Goal: Task Accomplishment & Management: Manage account settings

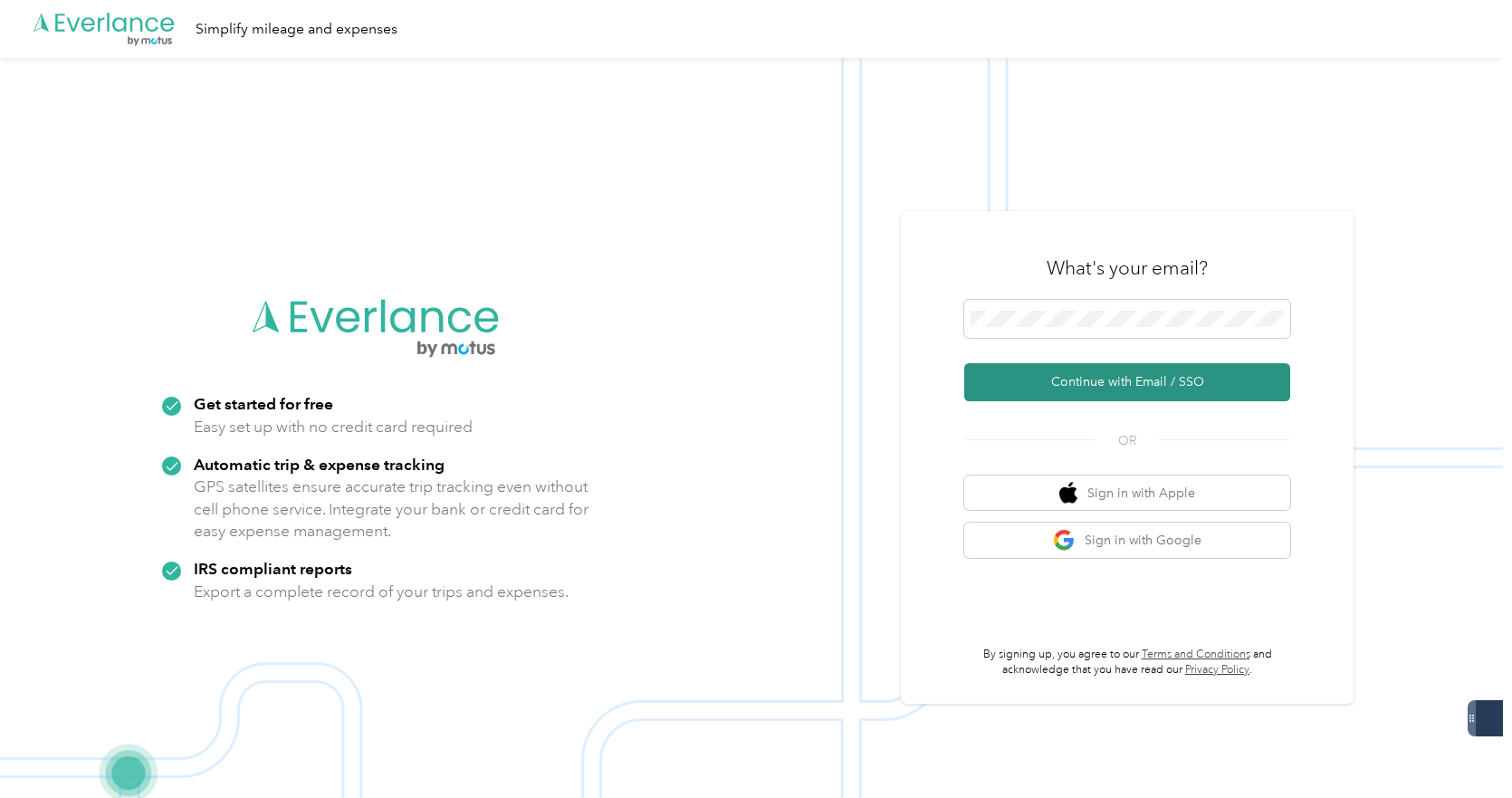
click at [1104, 381] on button "Continue with Email / SSO" at bounding box center [1127, 382] width 326 height 38
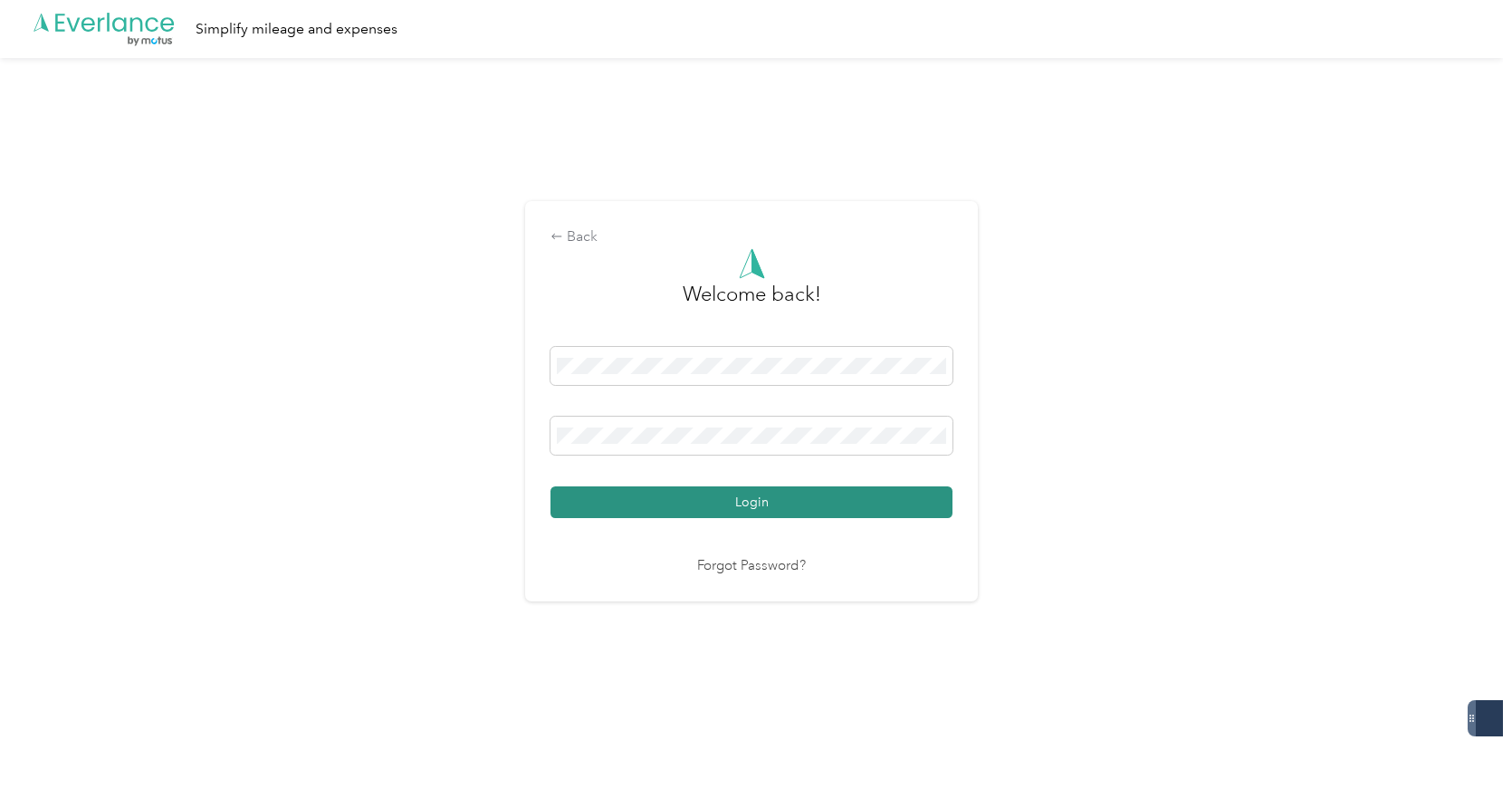
click at [739, 498] on button "Login" at bounding box center [752, 502] width 402 height 32
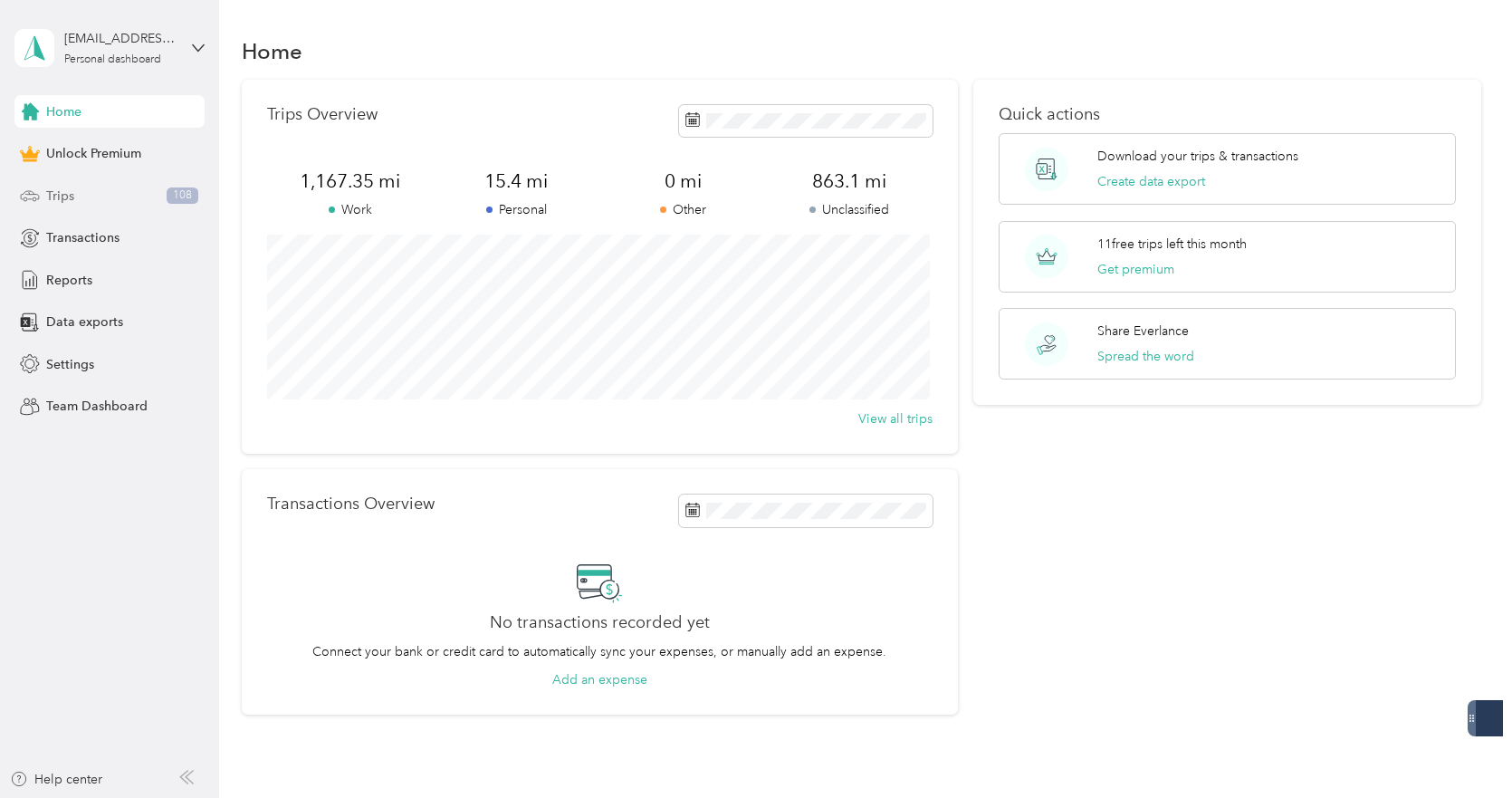
click at [123, 195] on div "Trips 108" at bounding box center [109, 196] width 190 height 33
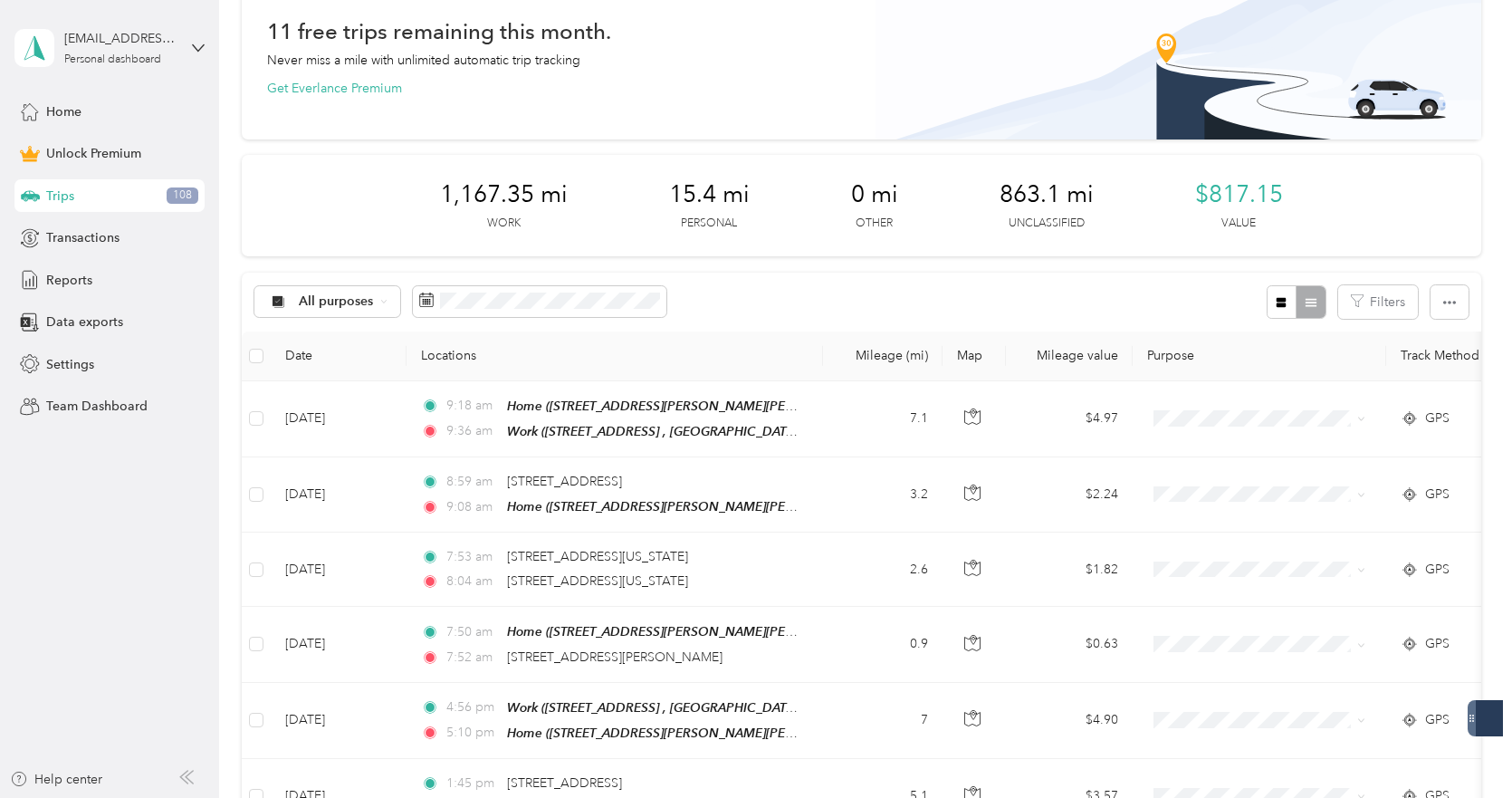
scroll to position [181, 0]
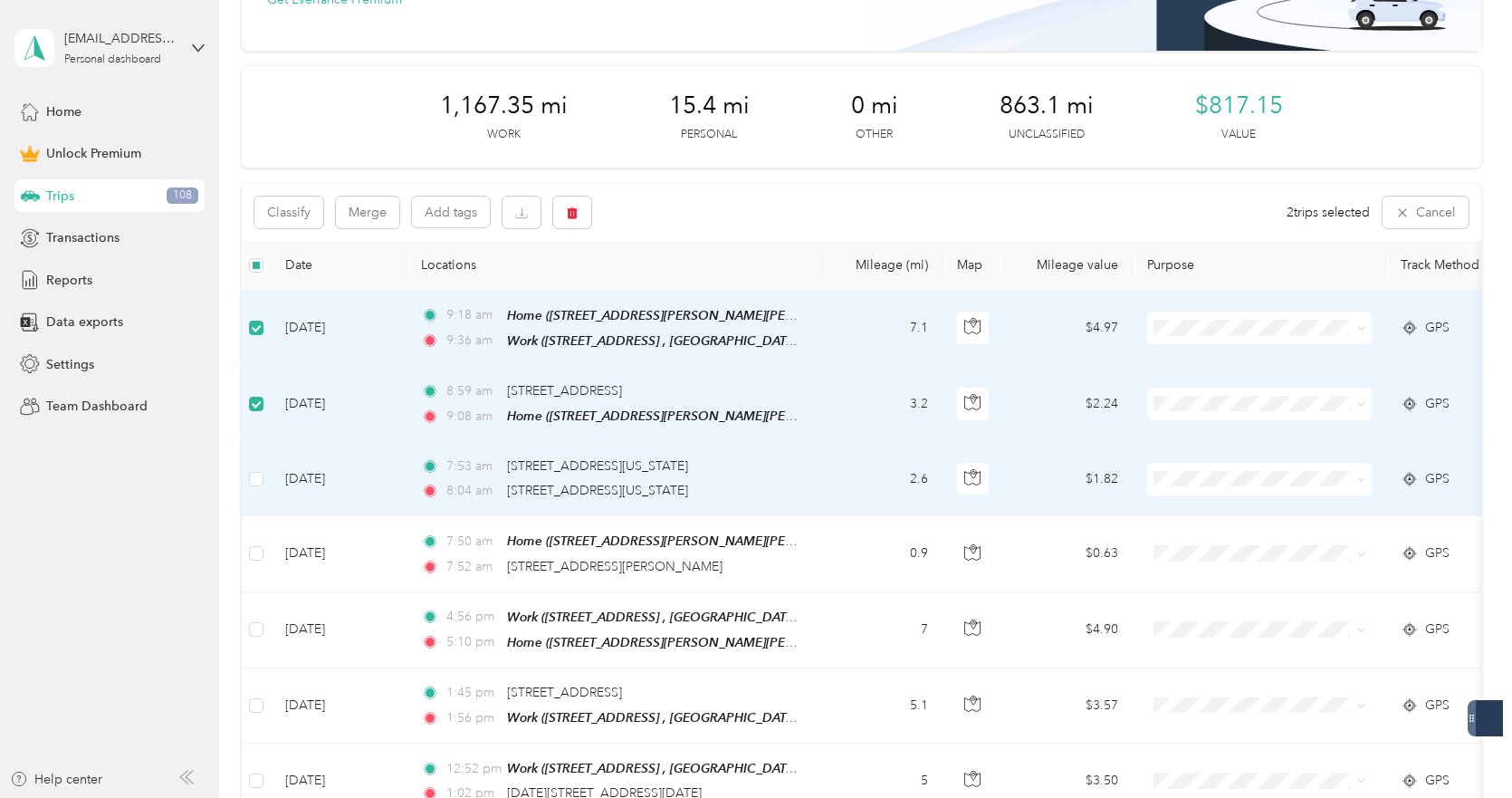
click at [267, 472] on td at bounding box center [256, 478] width 29 height 74
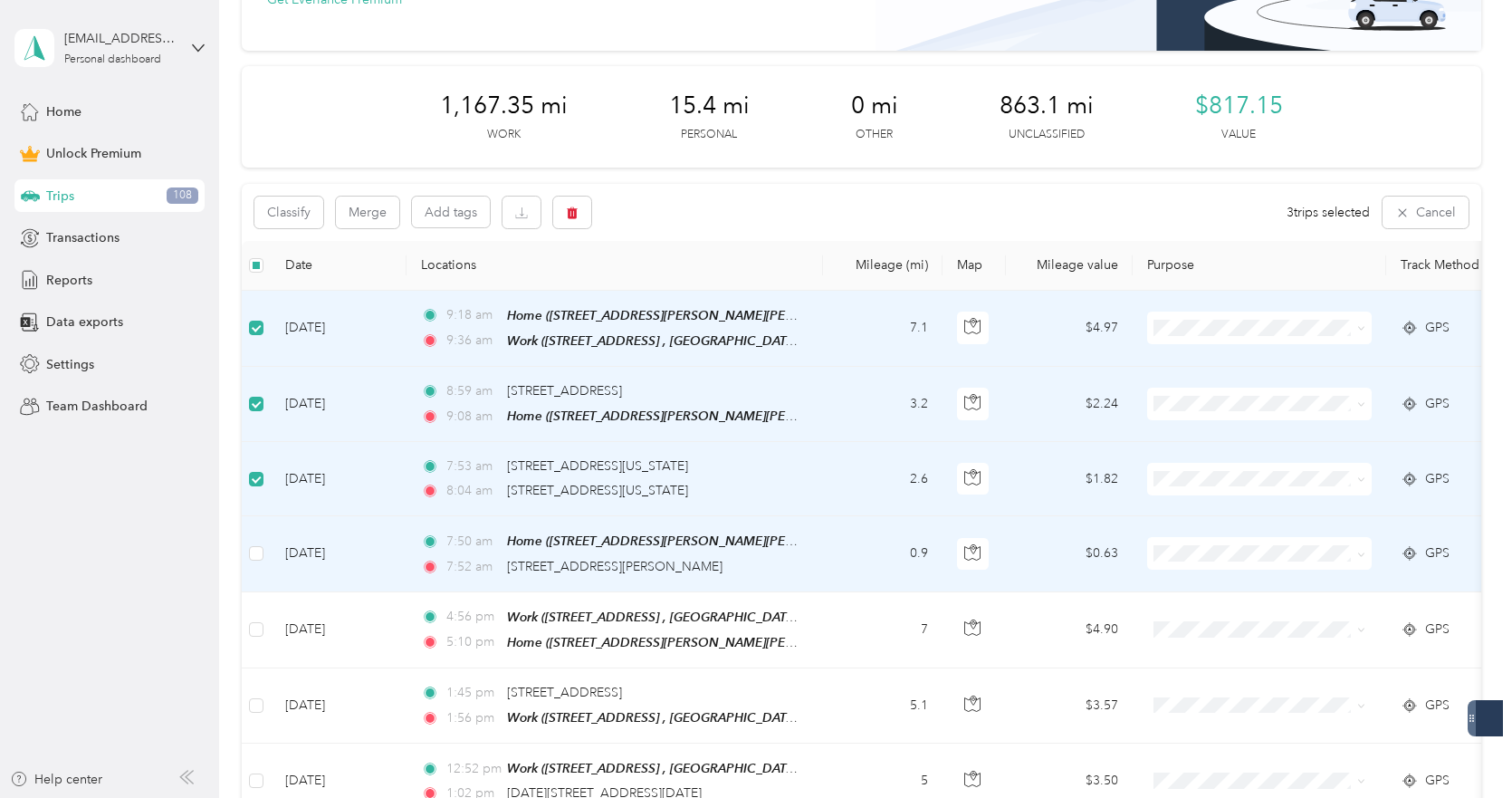
click at [259, 530] on td at bounding box center [256, 554] width 29 height 75
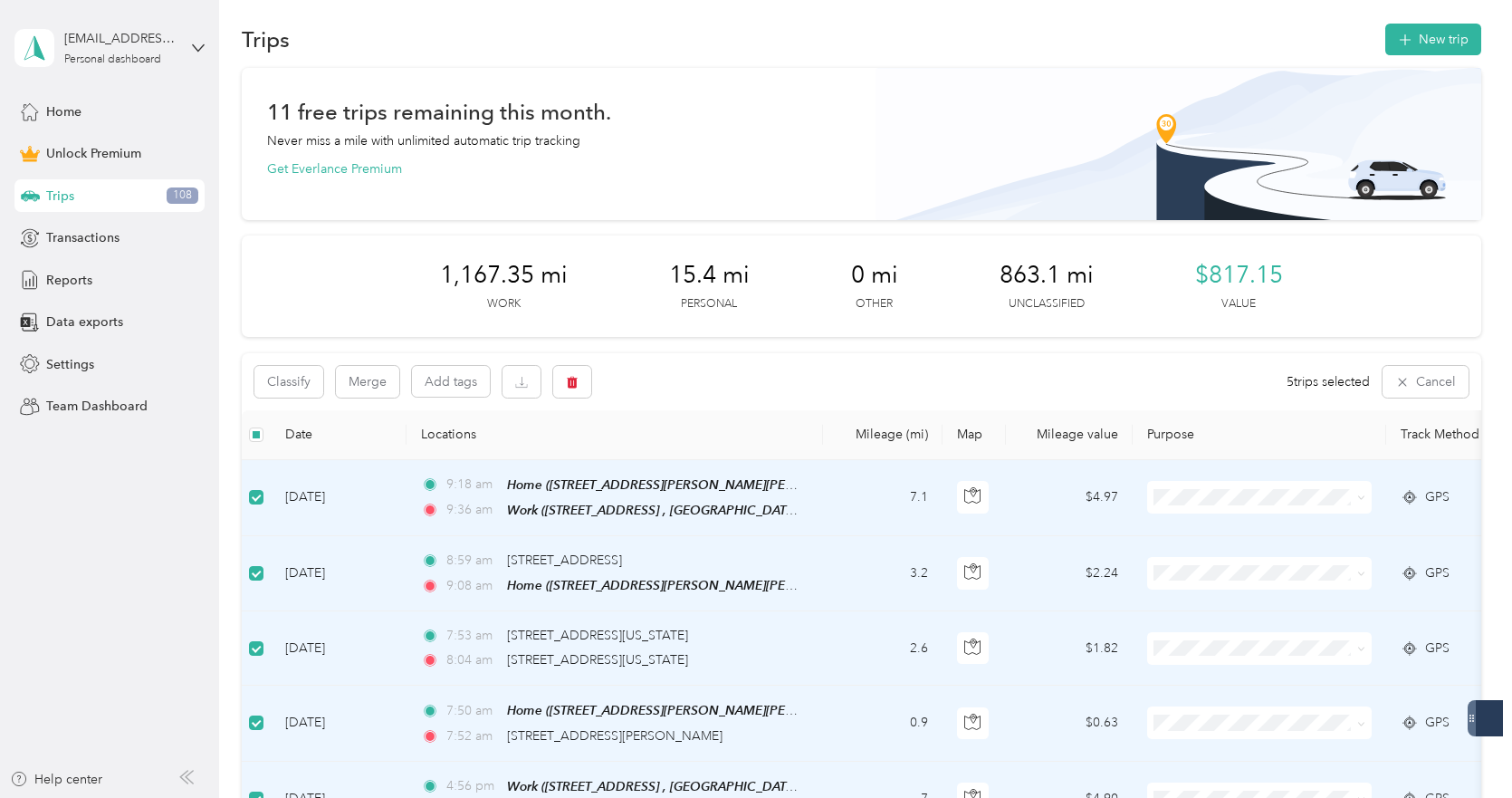
scroll to position [0, 0]
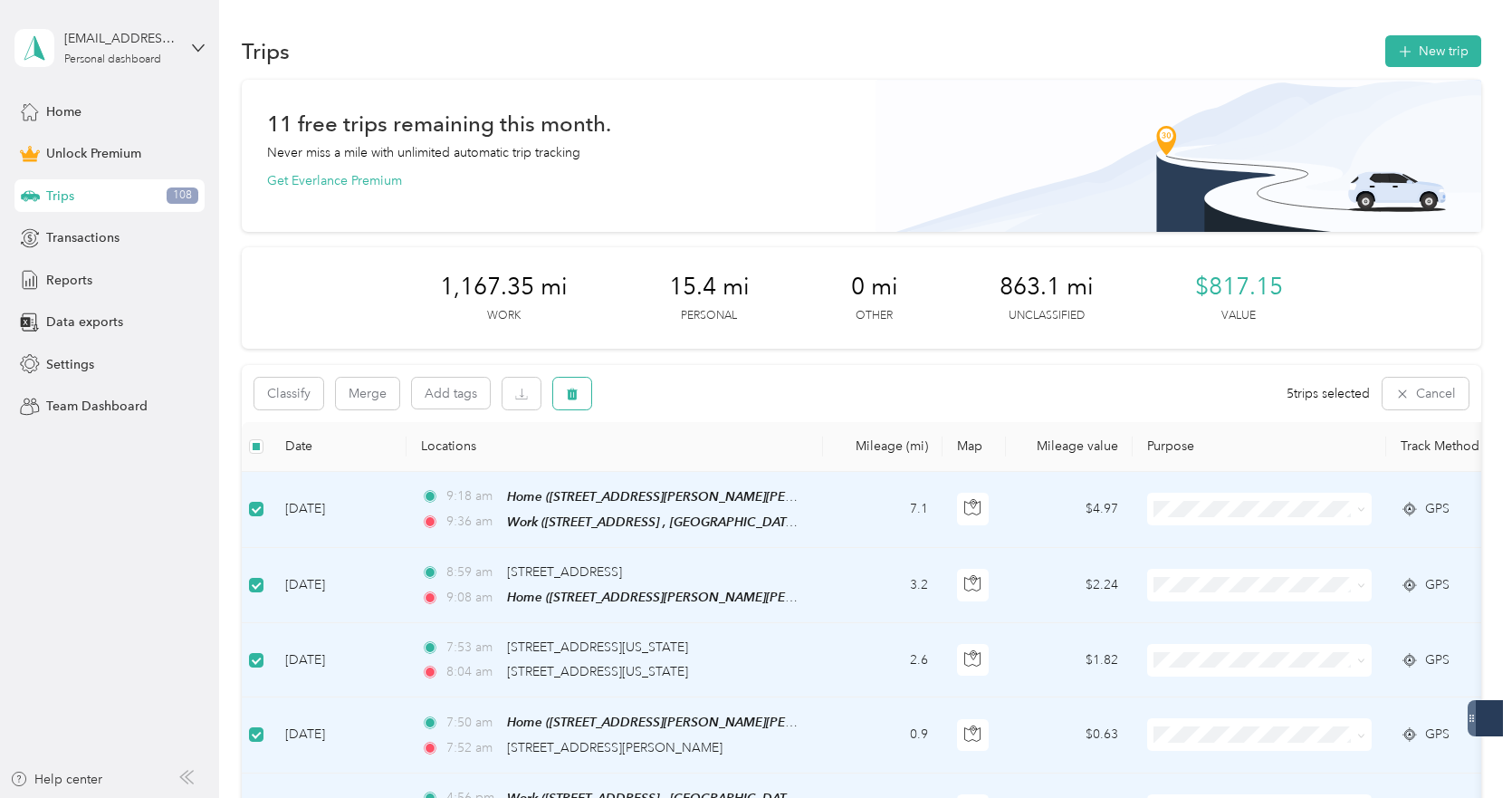
click at [561, 398] on button "button" at bounding box center [572, 394] width 38 height 32
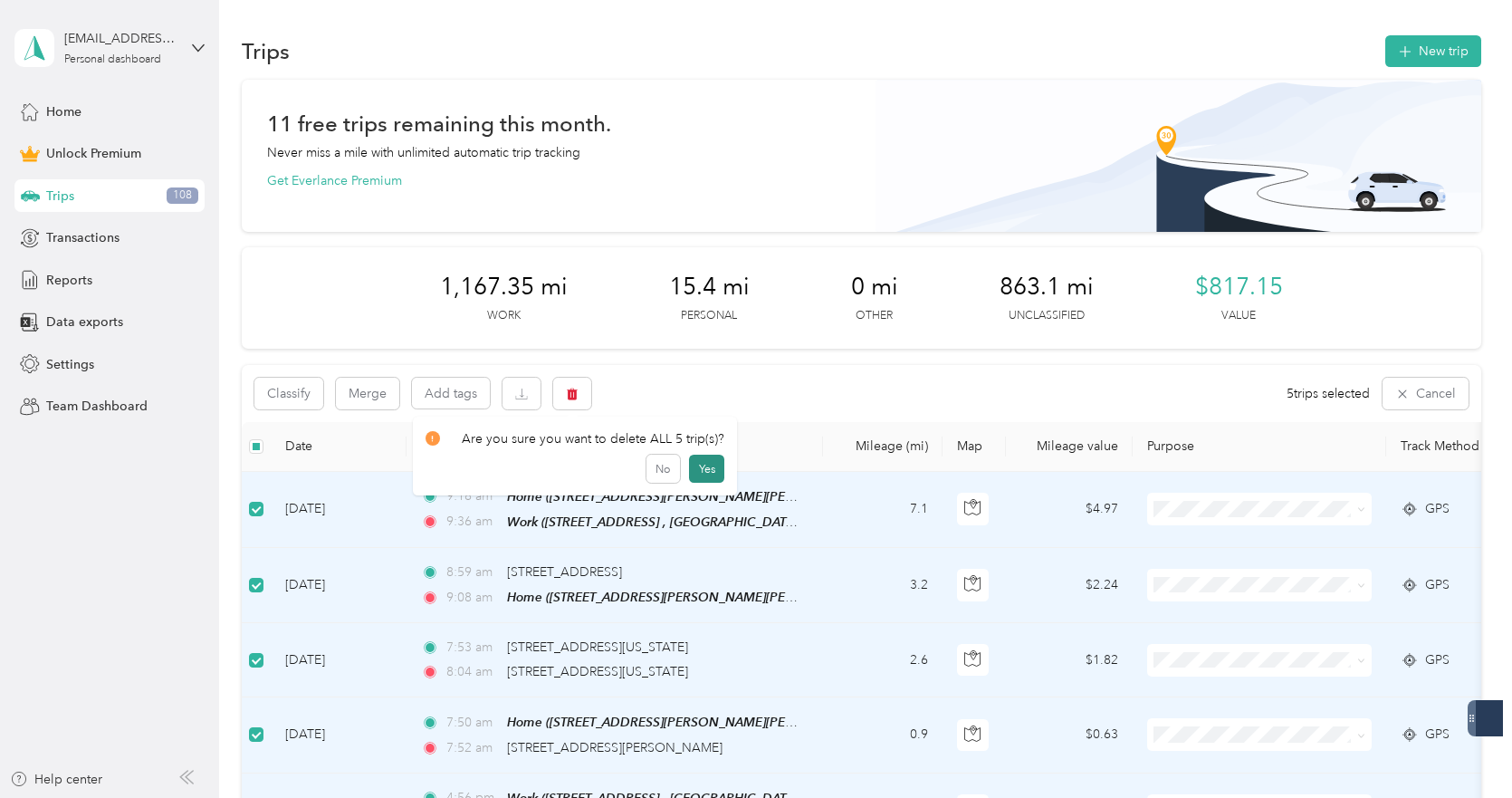
click at [694, 474] on button "Yes" at bounding box center [707, 469] width 36 height 29
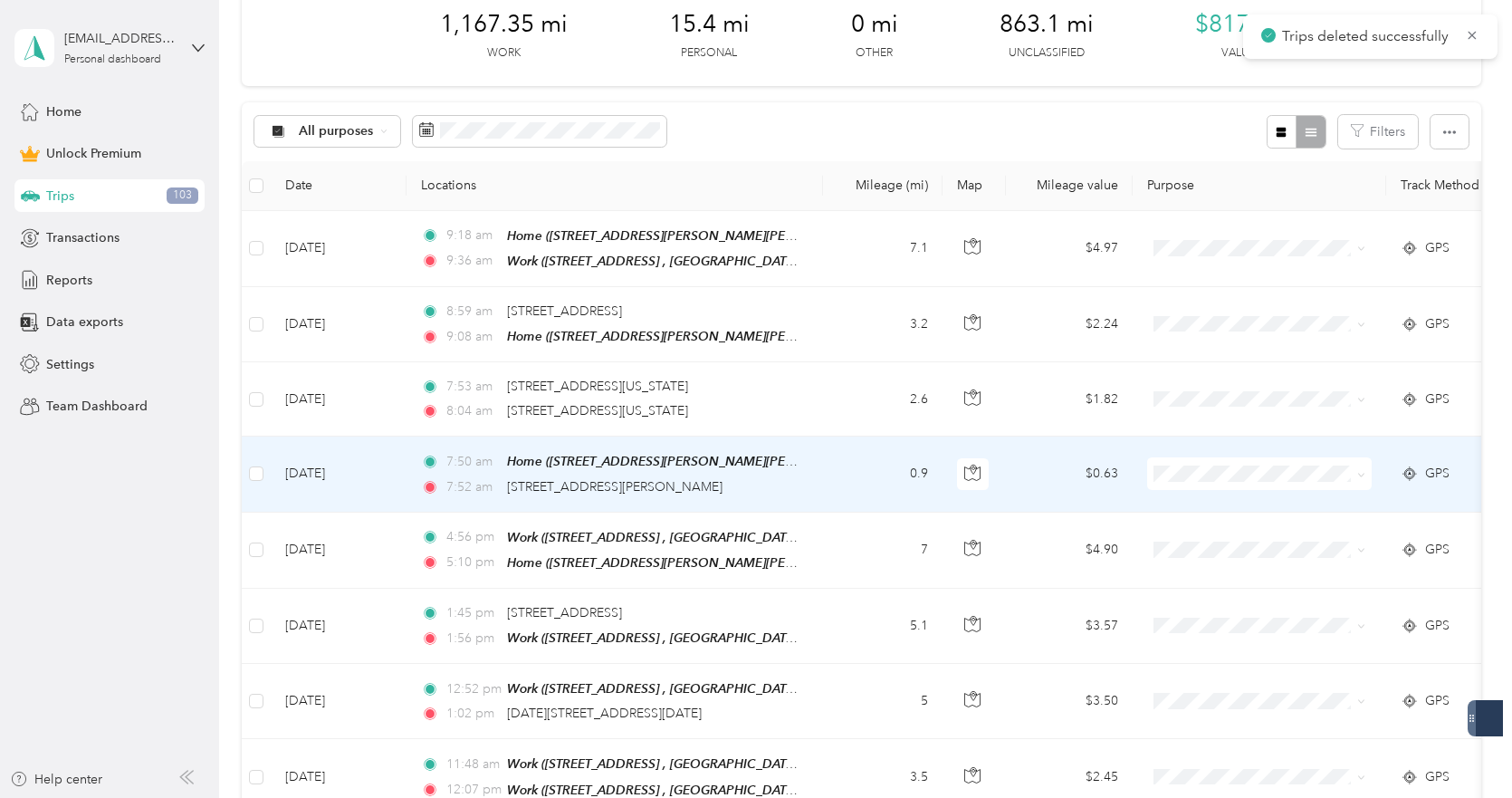
scroll to position [272, 0]
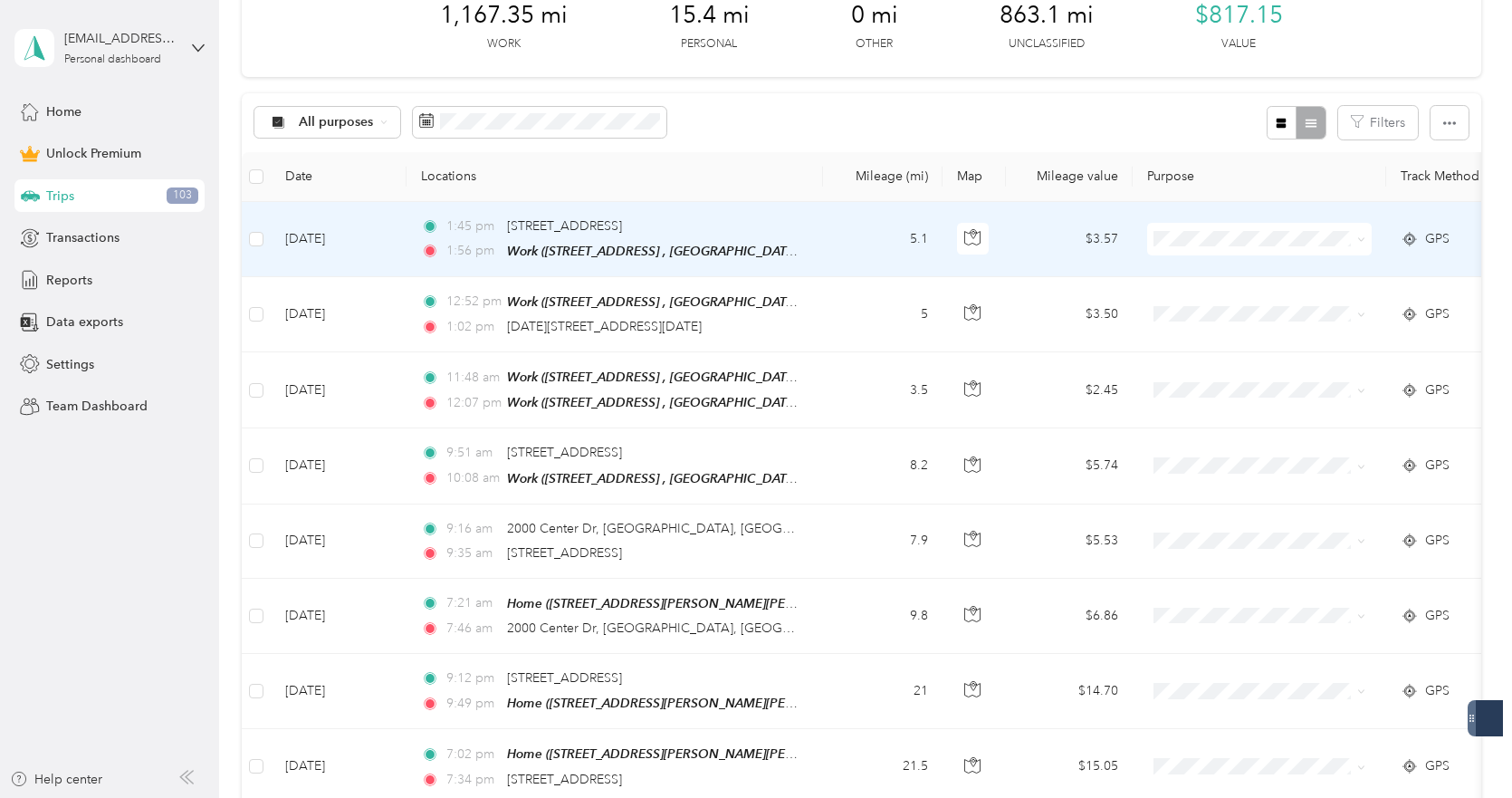
click at [1241, 273] on span "Work" at bounding box center [1275, 272] width 167 height 19
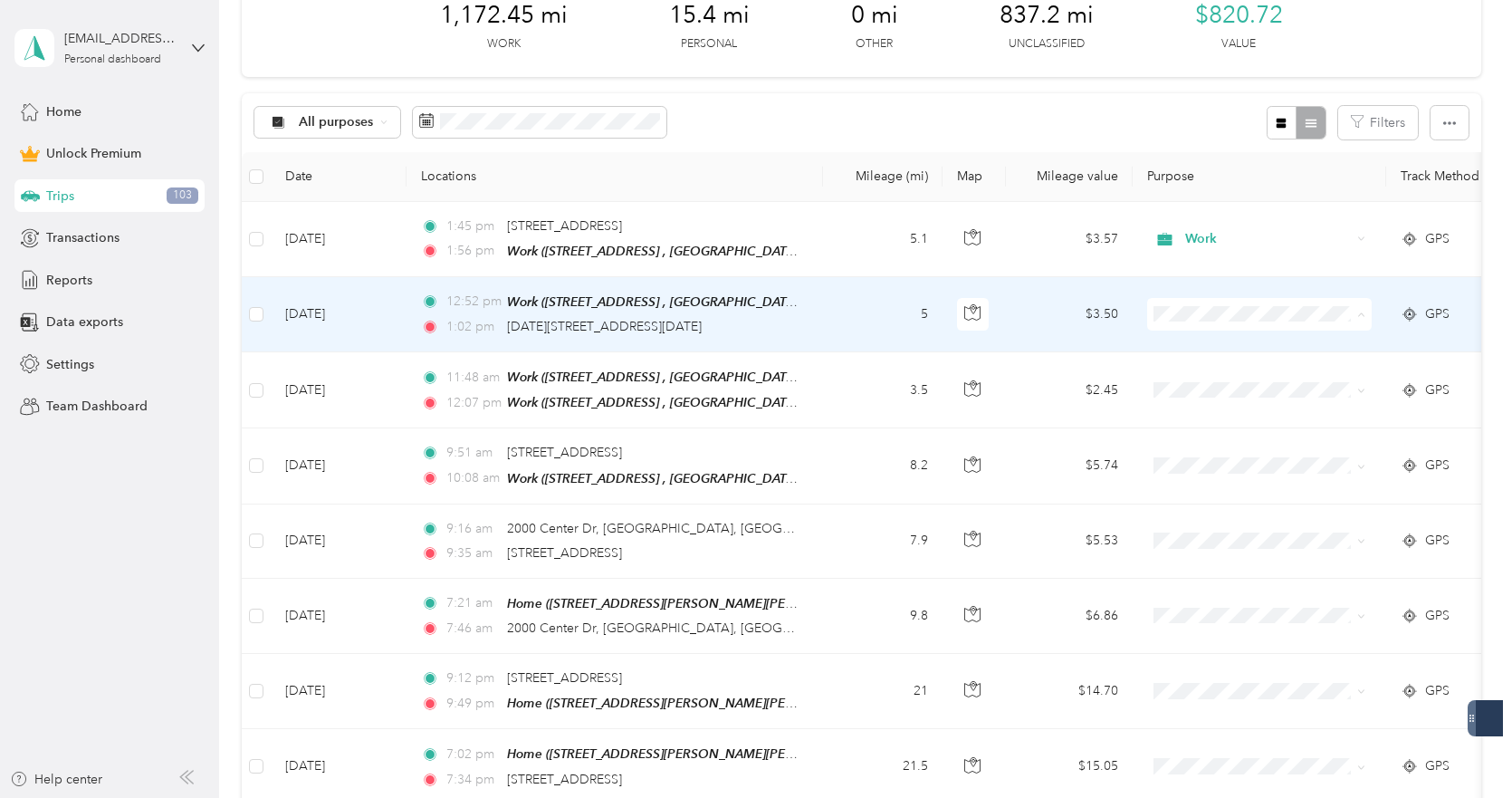
click at [1192, 350] on span "Work" at bounding box center [1275, 346] width 167 height 19
